Goal: Task Accomplishment & Management: Use online tool/utility

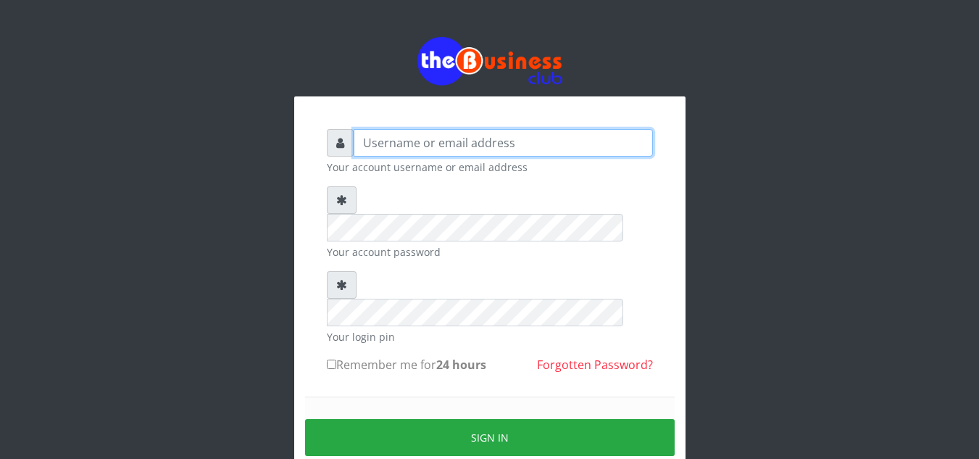
type input "elemuwaobiageli@gmail.com"
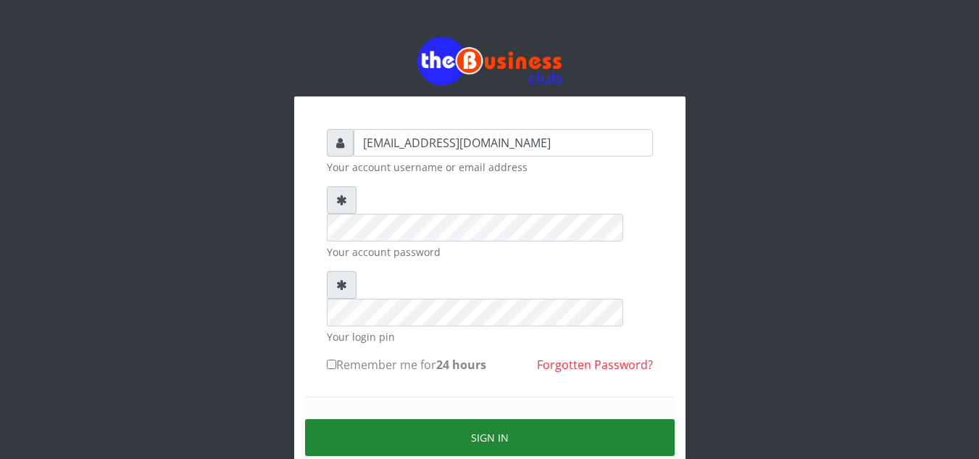
click at [480, 419] on button "Sign in" at bounding box center [490, 437] width 370 height 37
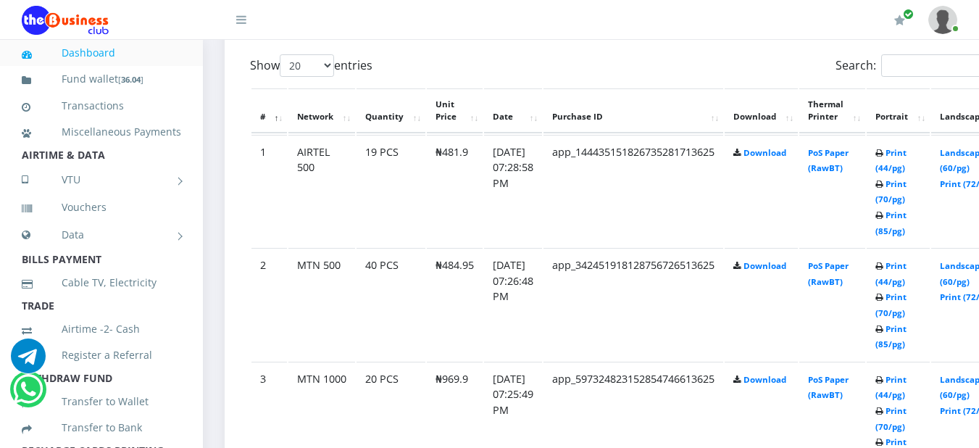
scroll to position [754, 0]
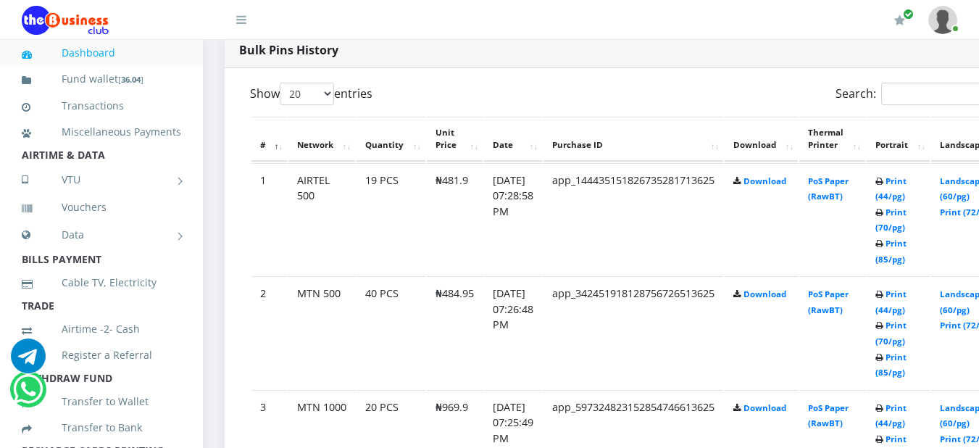
click at [909, 190] on td "Print (44/pg) Print (70/pg) Print (85/pg)" at bounding box center [898, 219] width 63 height 112
click at [907, 186] on link "Print (44/pg)" at bounding box center [891, 188] width 31 height 27
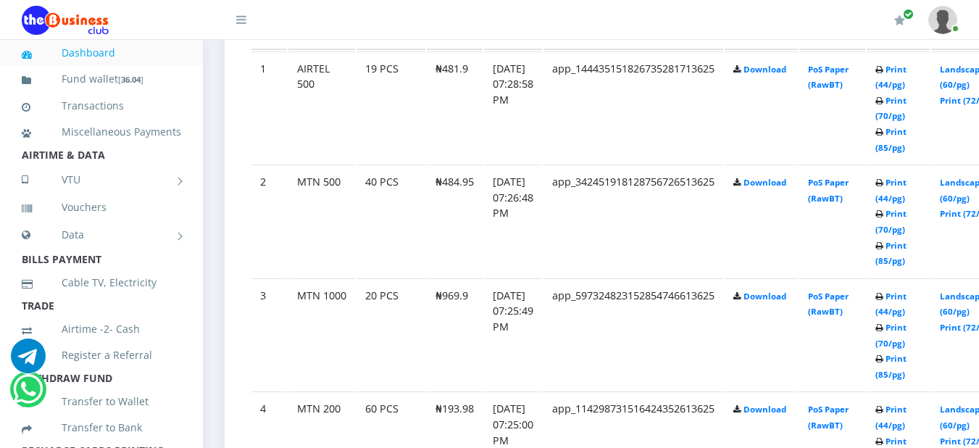
scroll to position [867, 0]
click at [907, 185] on link "Print (44/pg)" at bounding box center [891, 188] width 31 height 27
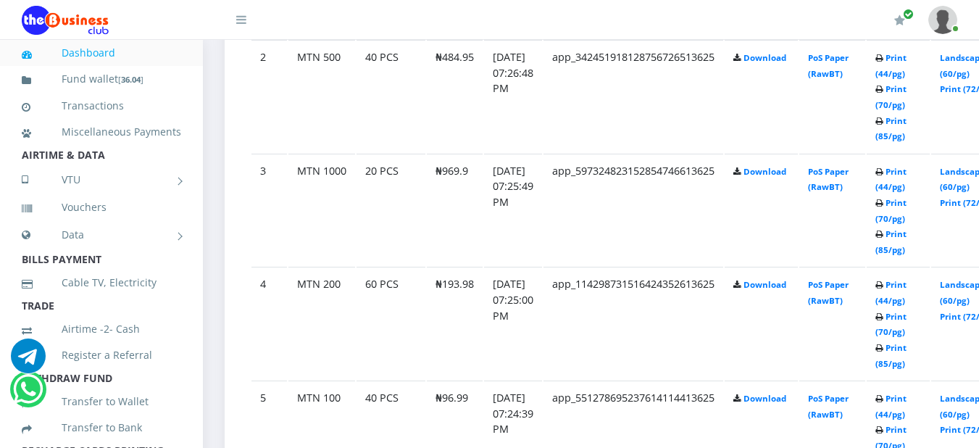
scroll to position [993, 0]
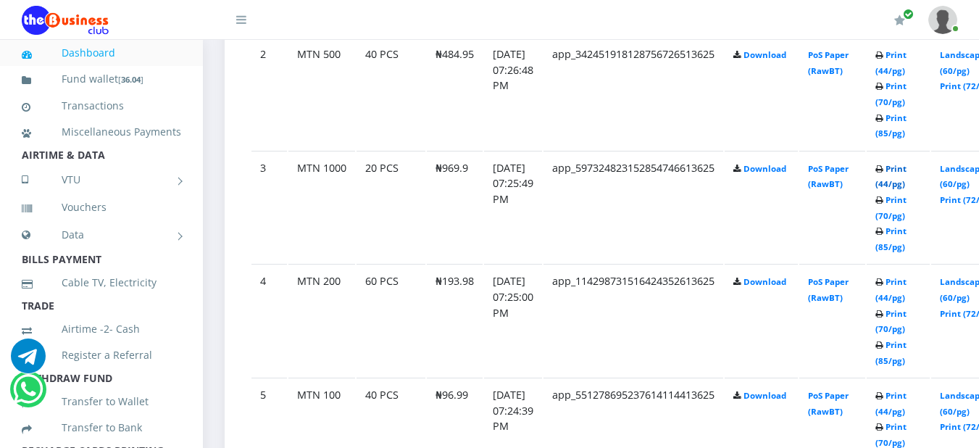
click at [907, 170] on link "Print (44/pg)" at bounding box center [891, 176] width 31 height 27
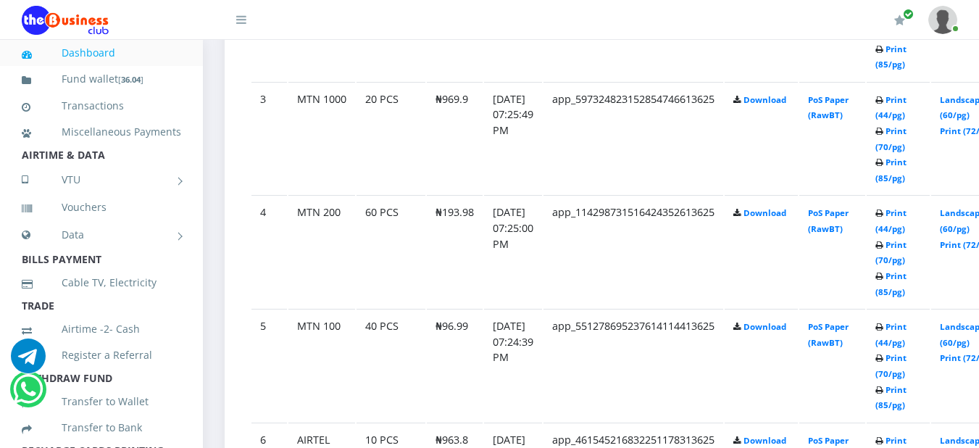
scroll to position [1090, 0]
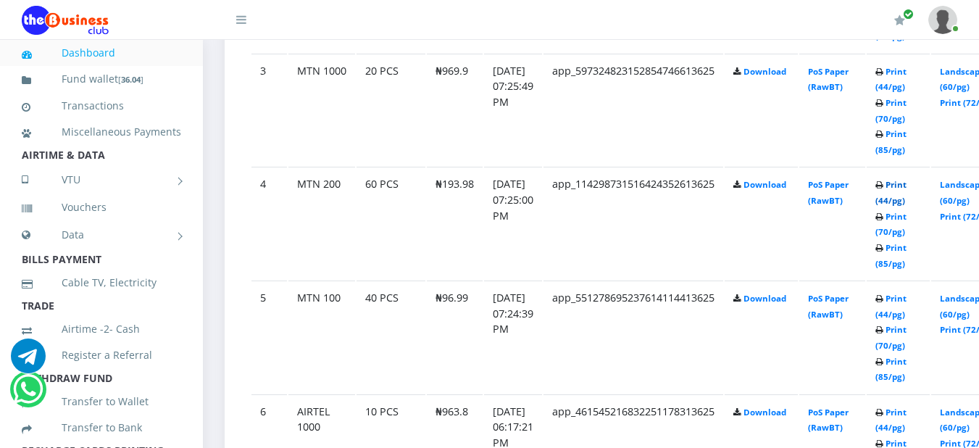
click at [907, 188] on link "Print (44/pg)" at bounding box center [891, 192] width 31 height 27
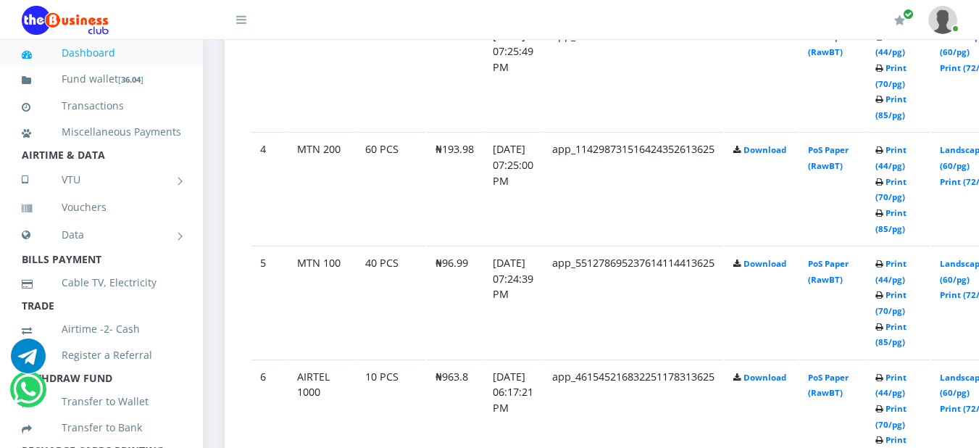
scroll to position [1090, 0]
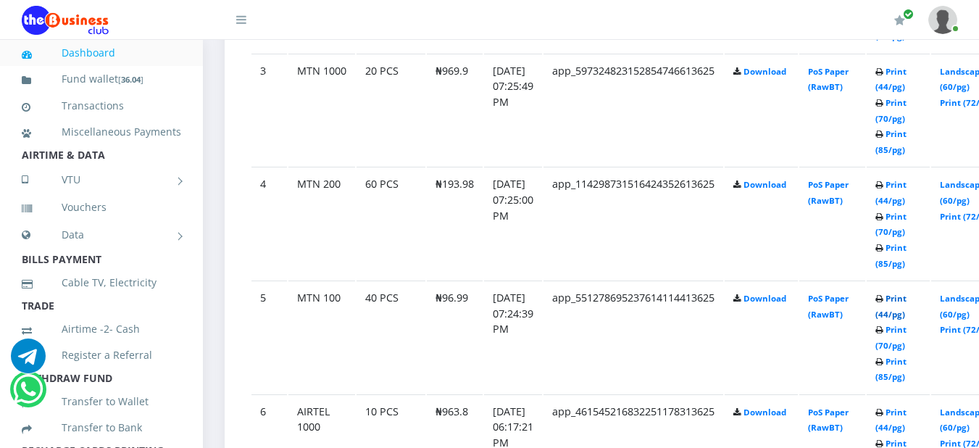
click at [907, 302] on link "Print (44/pg)" at bounding box center [891, 306] width 31 height 27
